Goal: Task Accomplishment & Management: Use online tool/utility

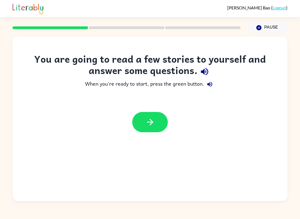
click at [149, 124] on icon "button" at bounding box center [150, 123] width 10 height 10
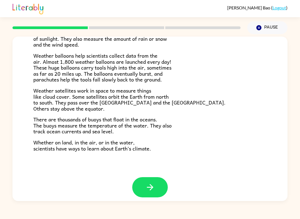
scroll to position [144, 0]
click at [151, 184] on icon "button" at bounding box center [150, 188] width 10 height 10
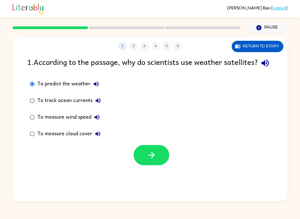
click at [144, 164] on button "button" at bounding box center [152, 155] width 36 height 20
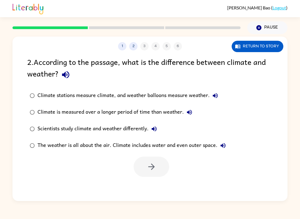
click at [263, 47] on button "Return to story" at bounding box center [258, 46] width 52 height 11
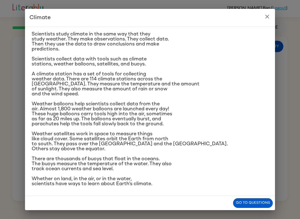
scroll to position [91, 0]
click at [268, 19] on icon "close" at bounding box center [267, 16] width 7 height 7
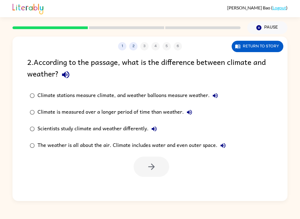
click at [158, 150] on div "The weather is all about the air. Climate includes water and even outer space." at bounding box center [133, 145] width 191 height 11
click at [154, 166] on icon "button" at bounding box center [152, 167] width 10 height 10
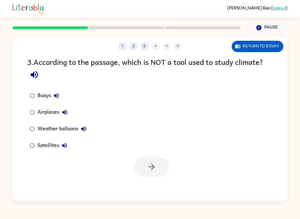
click at [45, 111] on div "Airplanes" at bounding box center [54, 112] width 33 height 11
click at [151, 166] on icon "button" at bounding box center [152, 167] width 10 height 10
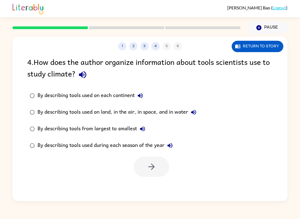
click at [109, 116] on div "By describing tools used on land, in the air, in space, and in water" at bounding box center [119, 112] width 162 height 11
click at [161, 167] on button "button" at bounding box center [152, 167] width 36 height 20
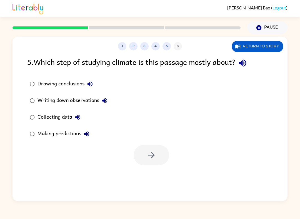
click at [42, 112] on div "Collecting data" at bounding box center [61, 117] width 46 height 11
click at [134, 157] on button "button" at bounding box center [152, 155] width 36 height 20
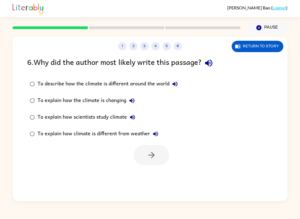
click at [62, 113] on div "To explain how scientists study climate" at bounding box center [88, 117] width 101 height 11
click at [152, 150] on button "button" at bounding box center [152, 155] width 36 height 20
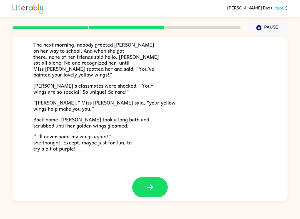
scroll to position [144, 0]
click at [150, 187] on icon "button" at bounding box center [150, 188] width 10 height 10
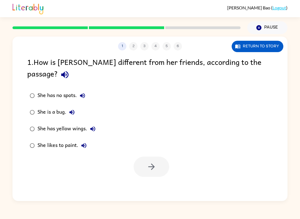
scroll to position [0, 0]
click at [38, 124] on div "She has yellow wings." at bounding box center [68, 129] width 61 height 11
click at [142, 157] on button "button" at bounding box center [152, 167] width 36 height 20
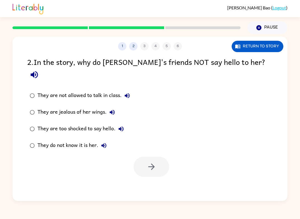
click at [46, 140] on div "They do not know it is her." at bounding box center [74, 145] width 72 height 11
click at [145, 166] on button "button" at bounding box center [152, 167] width 36 height 20
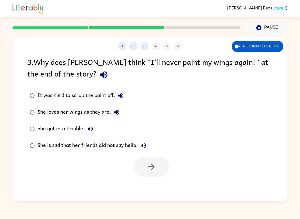
click at [54, 105] on label "She loves her wings as they are." at bounding box center [88, 112] width 128 height 17
click at [157, 168] on button "button" at bounding box center [152, 167] width 36 height 20
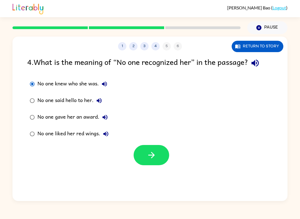
click at [138, 141] on div "No one knew who she was. No one said hello to her. No one gave her an award. No…" at bounding box center [157, 109] width 260 height 67
click at [146, 150] on button "button" at bounding box center [152, 155] width 36 height 20
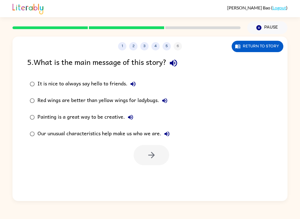
click at [28, 146] on div at bounding box center [150, 154] width 275 height 23
click at [135, 156] on button "button" at bounding box center [152, 155] width 36 height 20
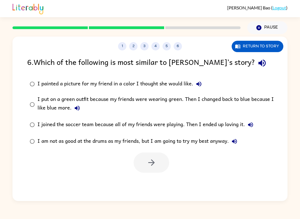
click at [38, 82] on div "I painted a picture for my friend in a color I thought she would like." at bounding box center [121, 84] width 167 height 11
click at [147, 164] on icon "button" at bounding box center [152, 163] width 10 height 10
